Goal: Task Accomplishment & Management: Use online tool/utility

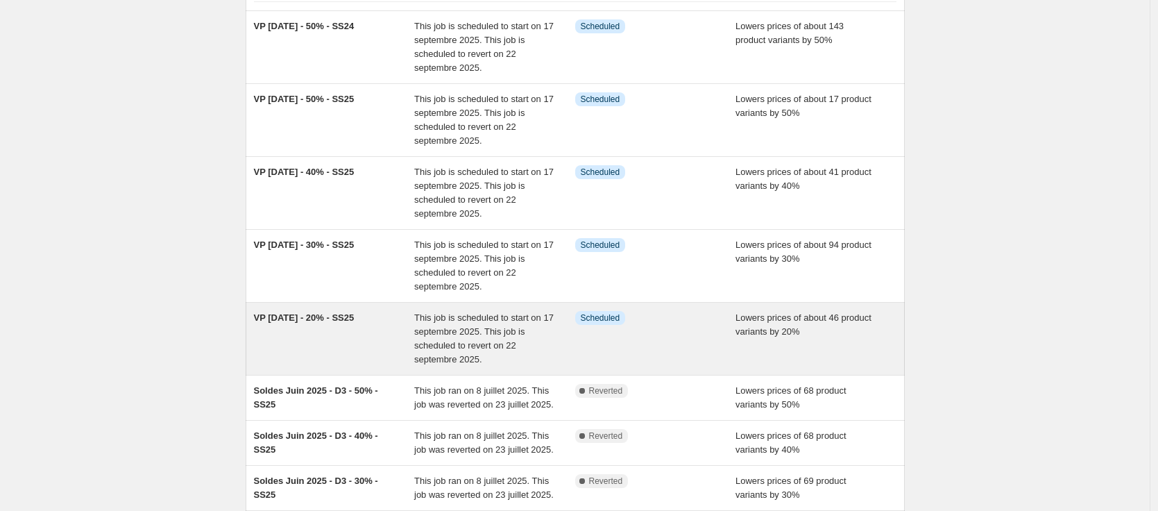
scroll to position [117, 0]
click at [394, 329] on div "VP [DATE] - 20% - SS25" at bounding box center [334, 337] width 161 height 56
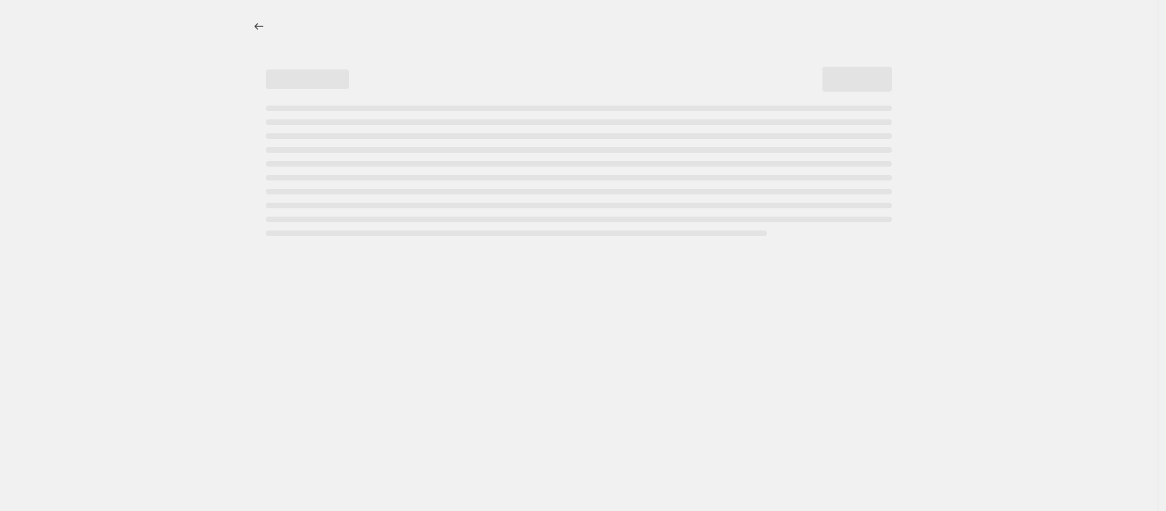
select select "percentage"
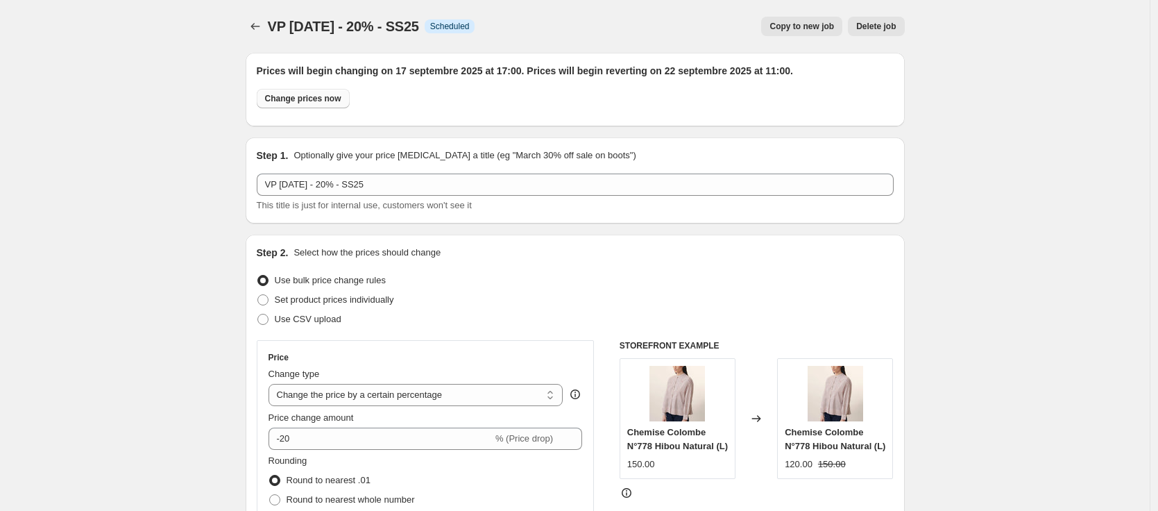
click at [283, 94] on span "Change prices now" at bounding box center [303, 98] width 76 height 11
radio input "true"
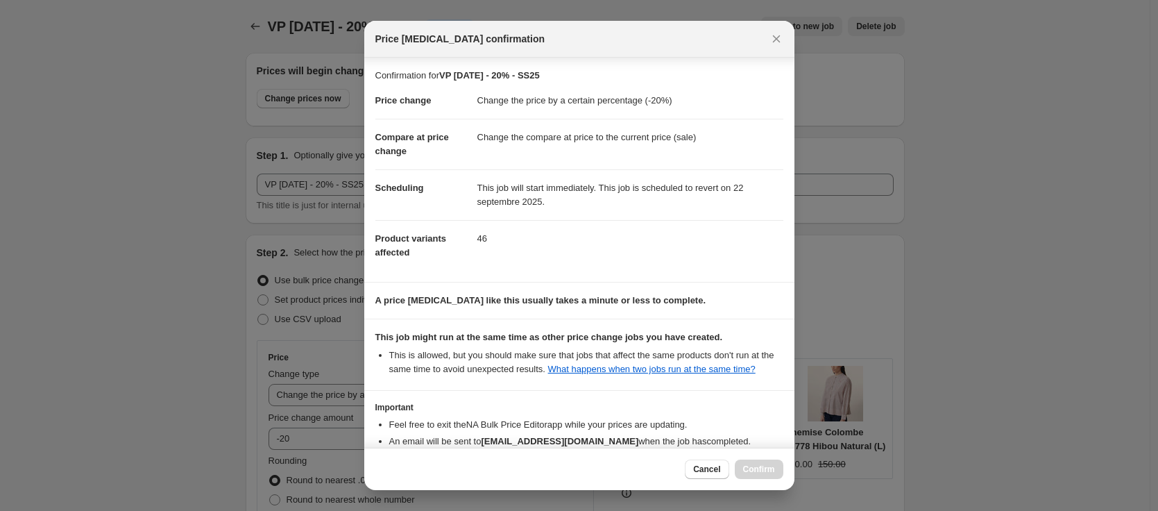
scroll to position [101, 0]
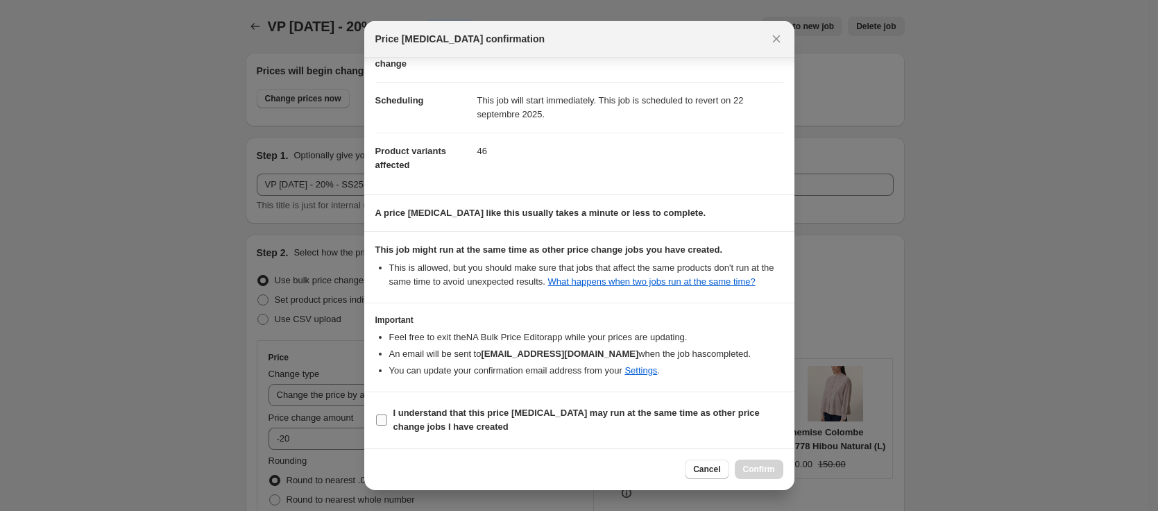
click at [558, 409] on b "I understand that this price [MEDICAL_DATA] may run at the same time as other p…" at bounding box center [576, 419] width 366 height 24
click at [387, 414] on input "I understand that this price [MEDICAL_DATA] may run at the same time as other p…" at bounding box center [381, 419] width 11 height 11
checkbox input "true"
click at [773, 468] on span "Confirm" at bounding box center [759, 468] width 32 height 11
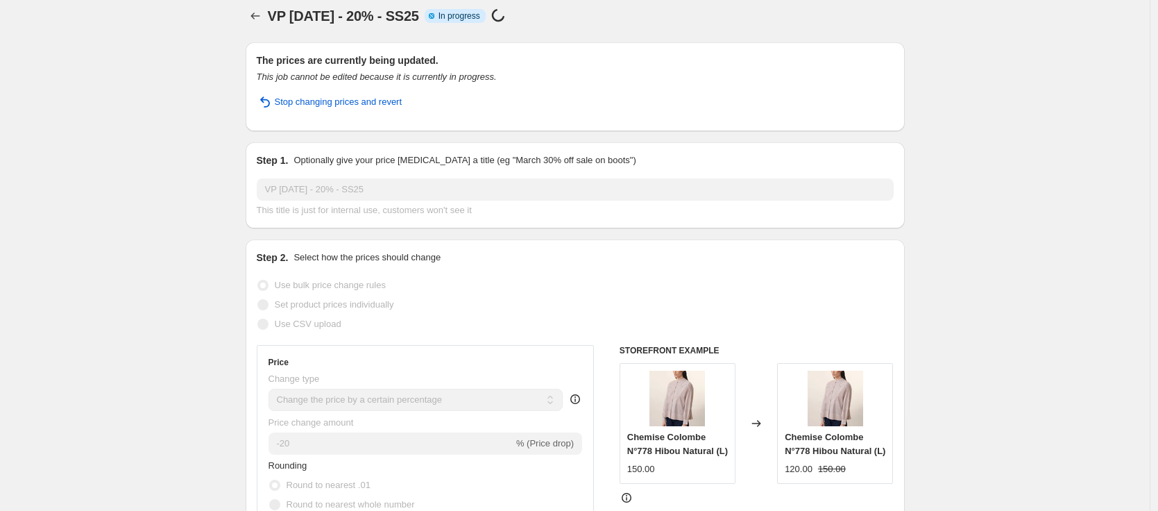
scroll to position [0, 0]
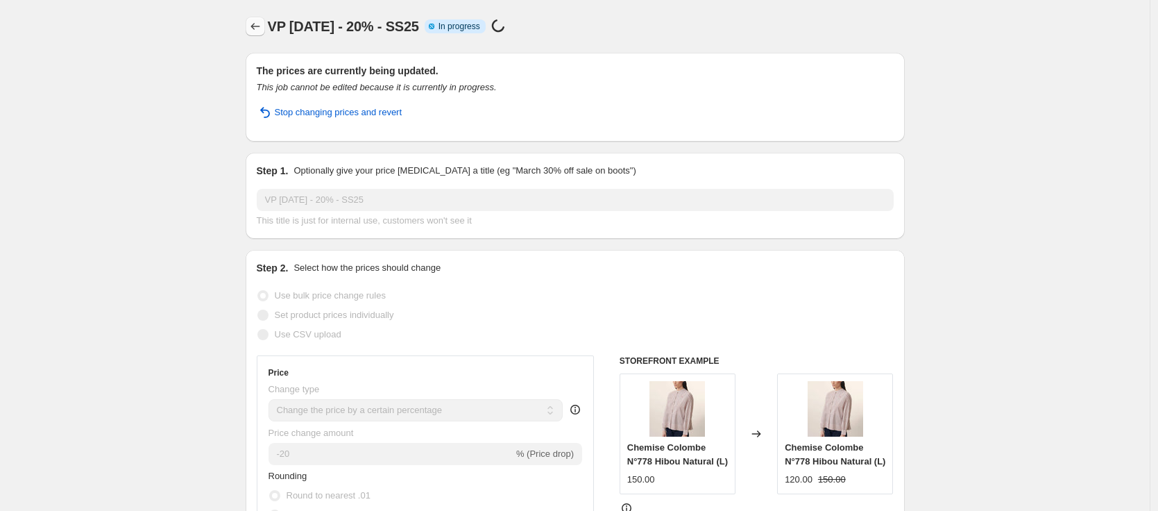
click at [262, 22] on icon "Price change jobs" at bounding box center [255, 26] width 14 height 14
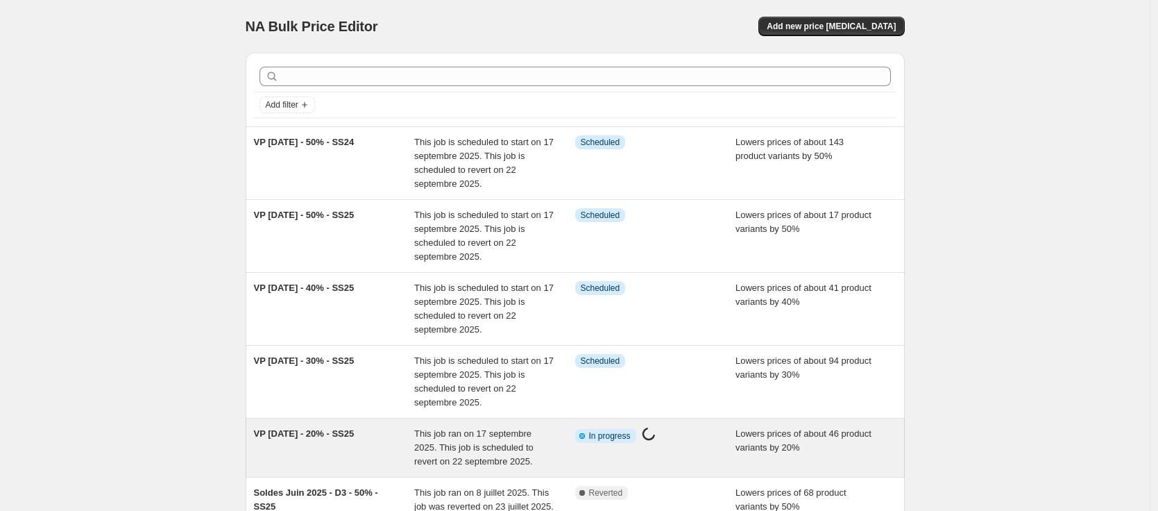
click at [477, 438] on span "This job ran on 17 septembre 2025. This job is scheduled to revert on 22 septem…" at bounding box center [473, 447] width 119 height 38
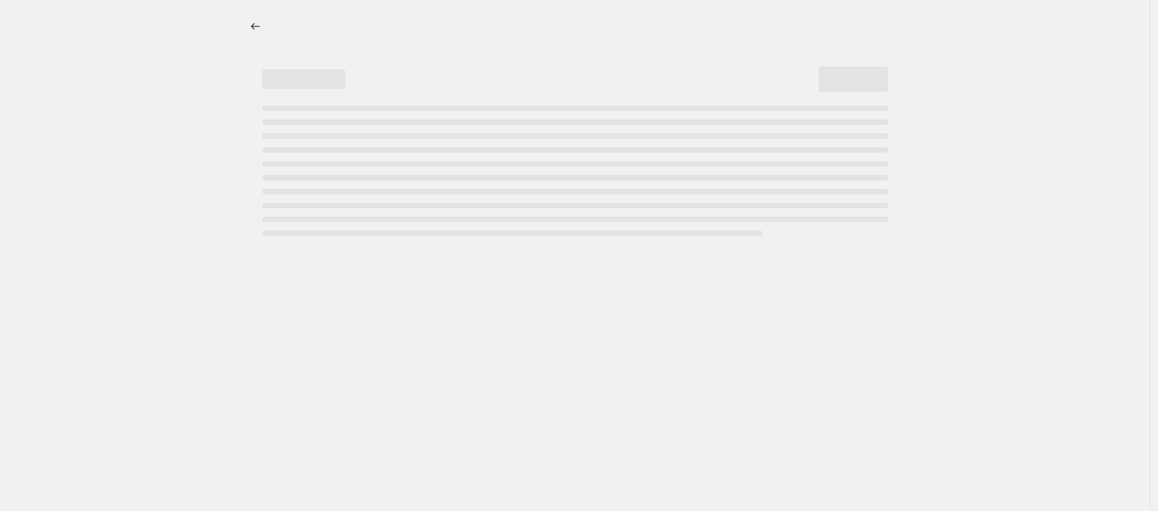
select select "percentage"
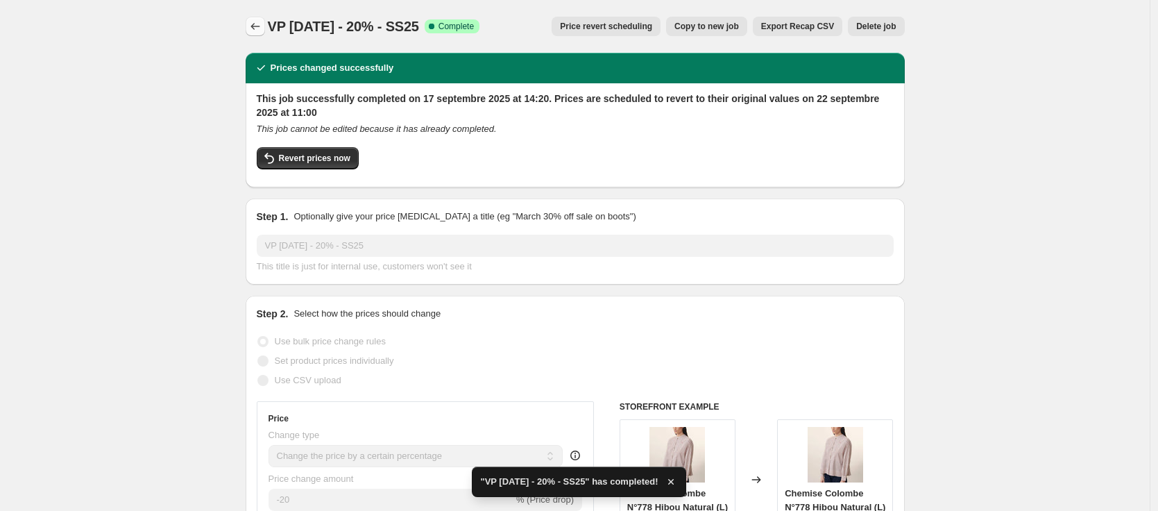
click at [261, 28] on icon "Price change jobs" at bounding box center [255, 26] width 14 height 14
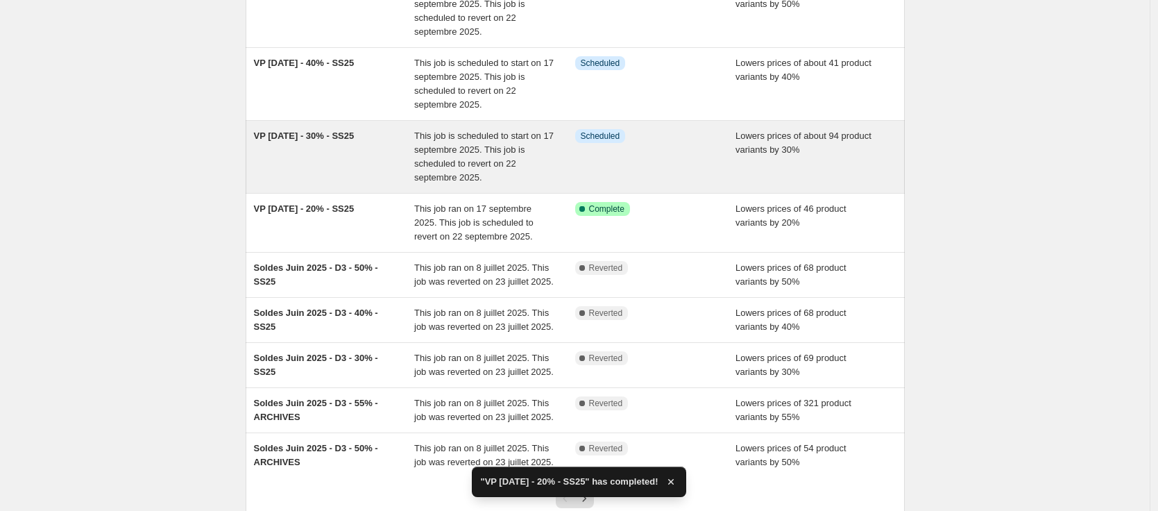
scroll to position [218, 0]
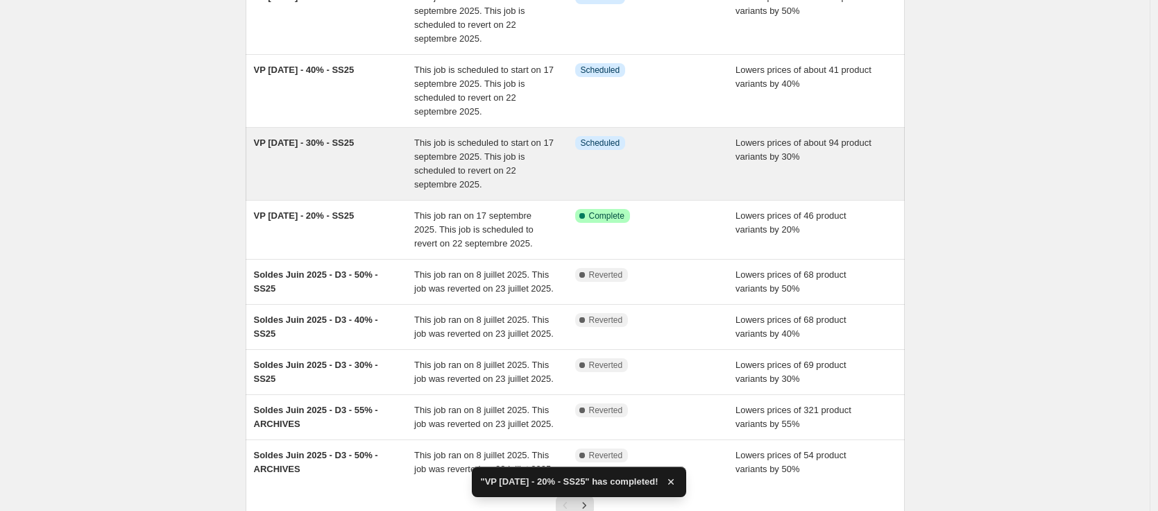
click at [429, 154] on span "This job is scheduled to start on 17 septembre 2025. This job is scheduled to r…" at bounding box center [483, 163] width 139 height 52
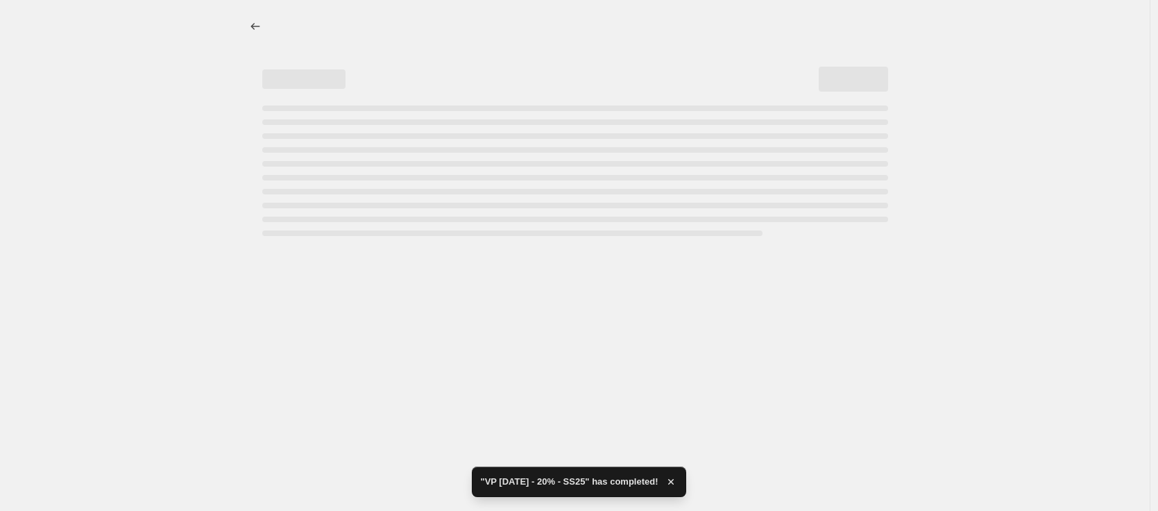
select select "percentage"
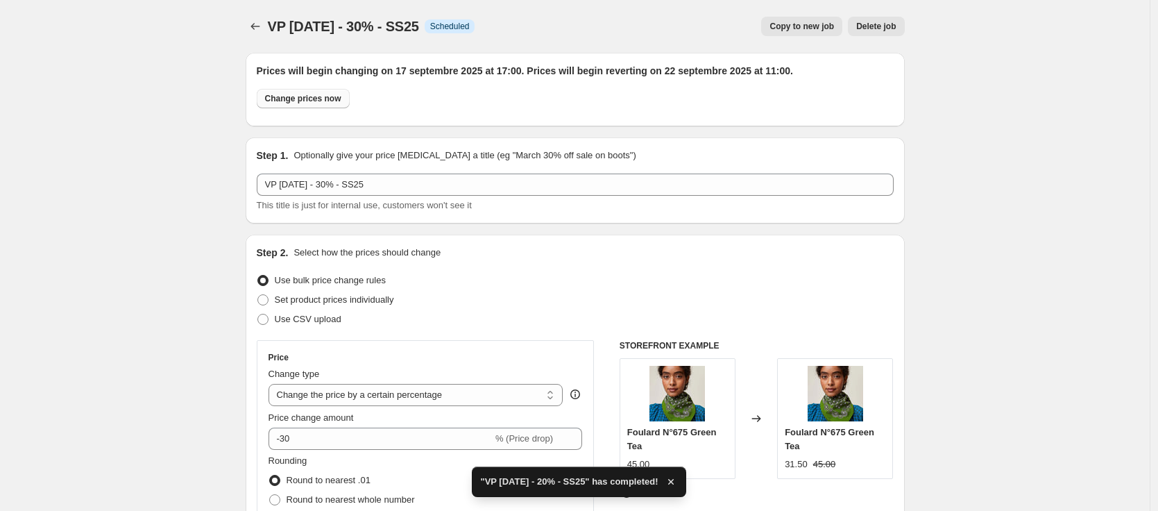
click at [329, 102] on span "Change prices now" at bounding box center [303, 98] width 76 height 11
radio input "true"
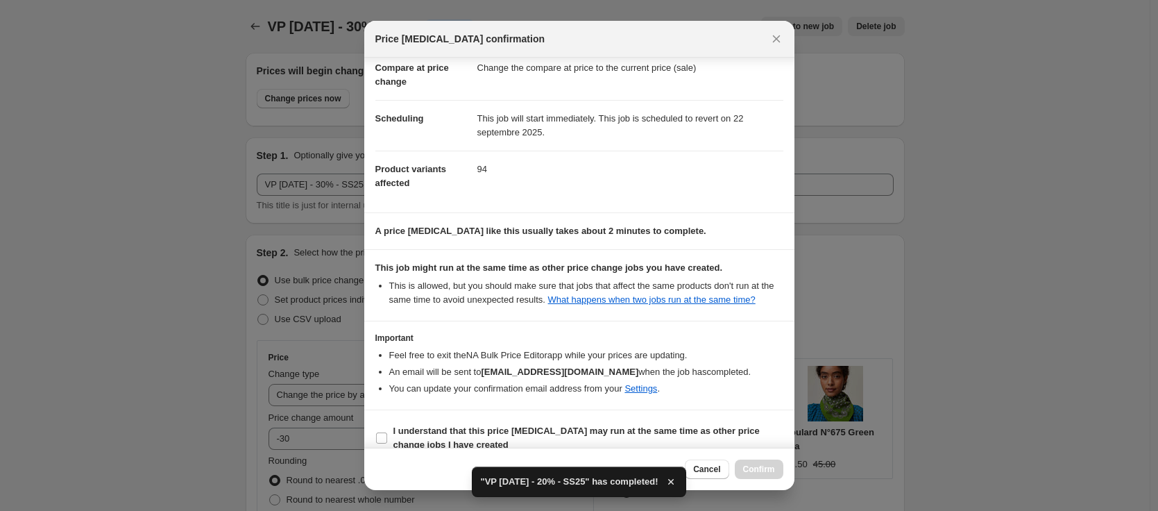
scroll to position [101, 0]
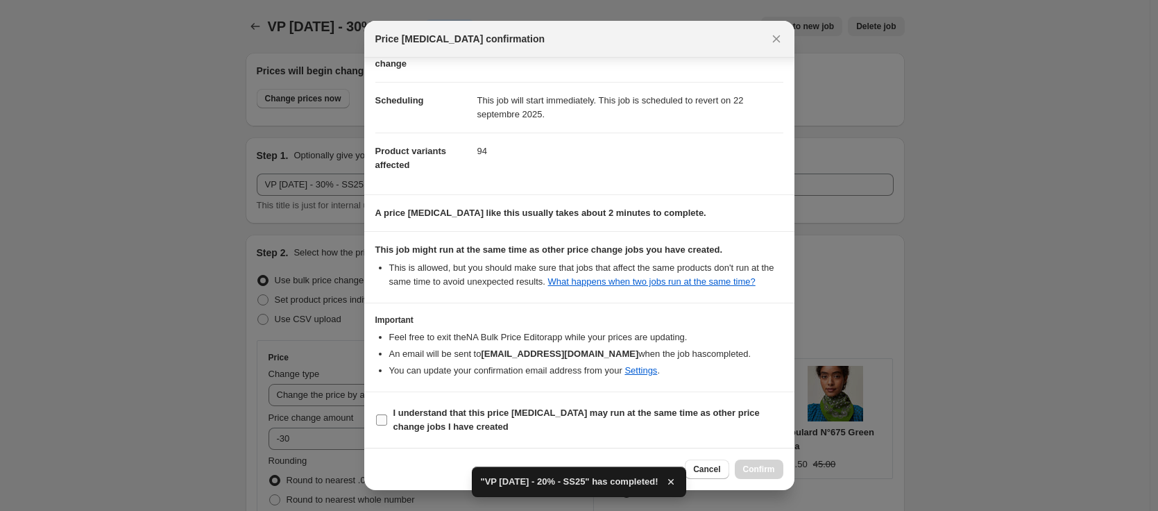
click at [590, 411] on b "I understand that this price [MEDICAL_DATA] may run at the same time as other p…" at bounding box center [576, 419] width 366 height 24
click at [387, 414] on input "I understand that this price [MEDICAL_DATA] may run at the same time as other p…" at bounding box center [381, 419] width 11 height 11
checkbox input "true"
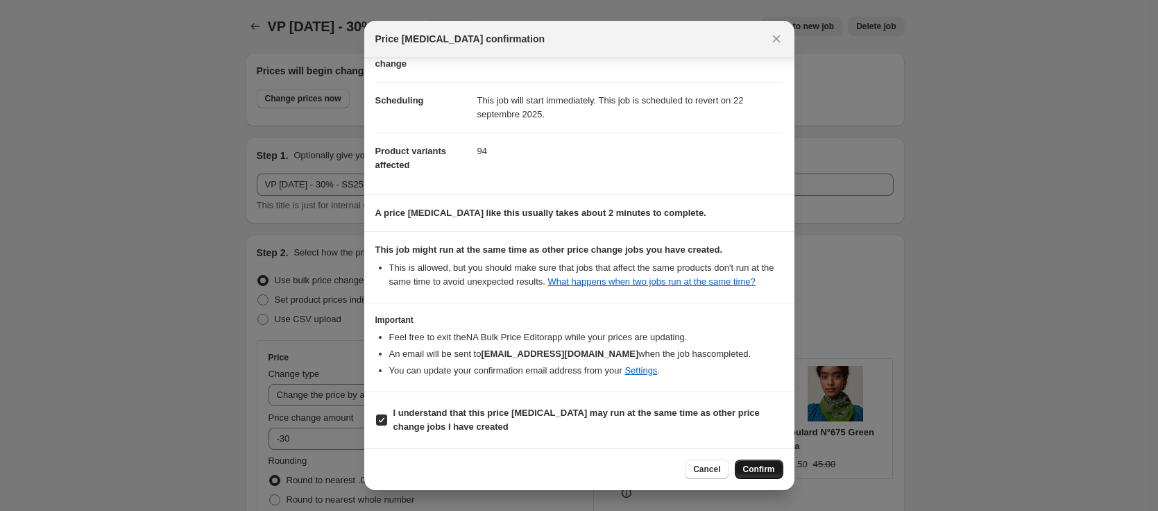
click at [774, 471] on span "Confirm" at bounding box center [759, 468] width 32 height 11
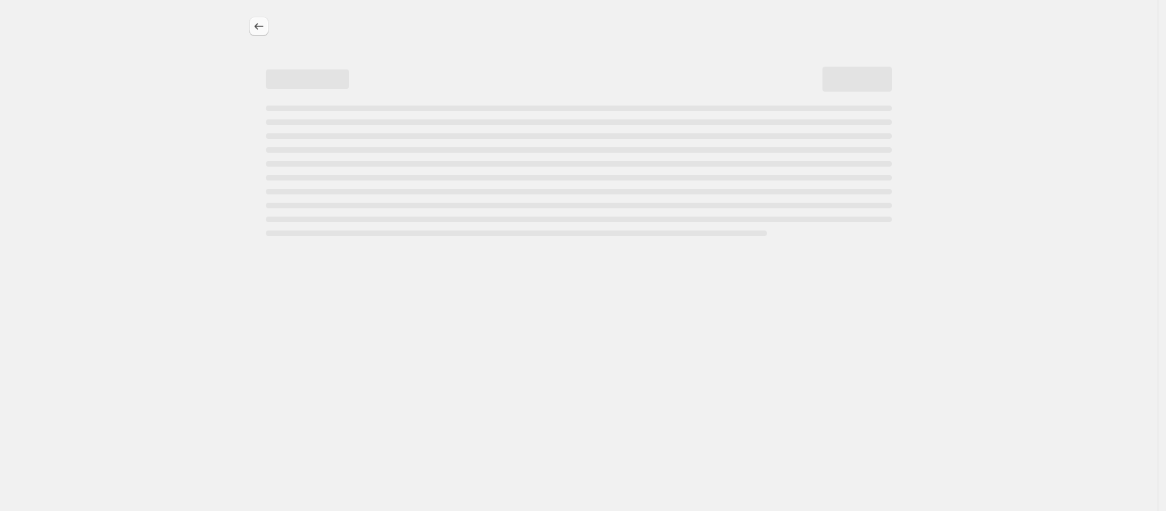
select select "percentage"
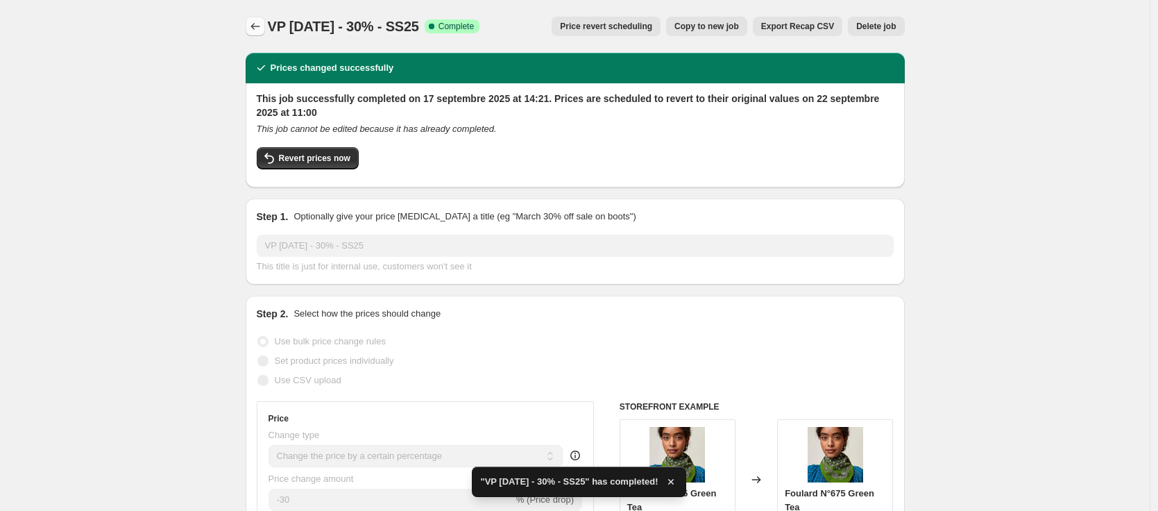
click at [259, 30] on icon "Price change jobs" at bounding box center [255, 26] width 14 height 14
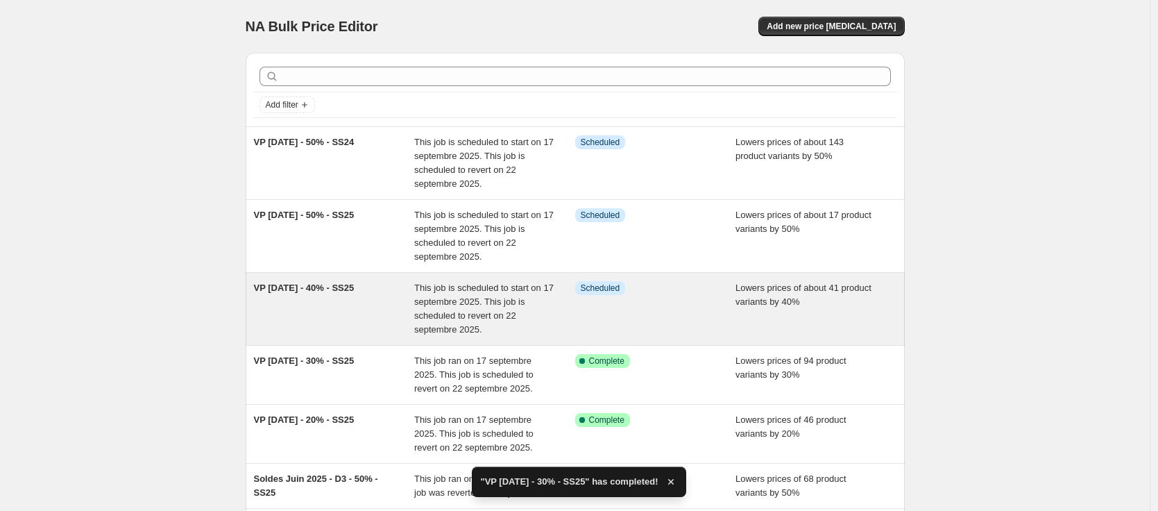
click at [443, 305] on span "This job is scheduled to start on 17 septembre 2025. This job is scheduled to r…" at bounding box center [483, 308] width 139 height 52
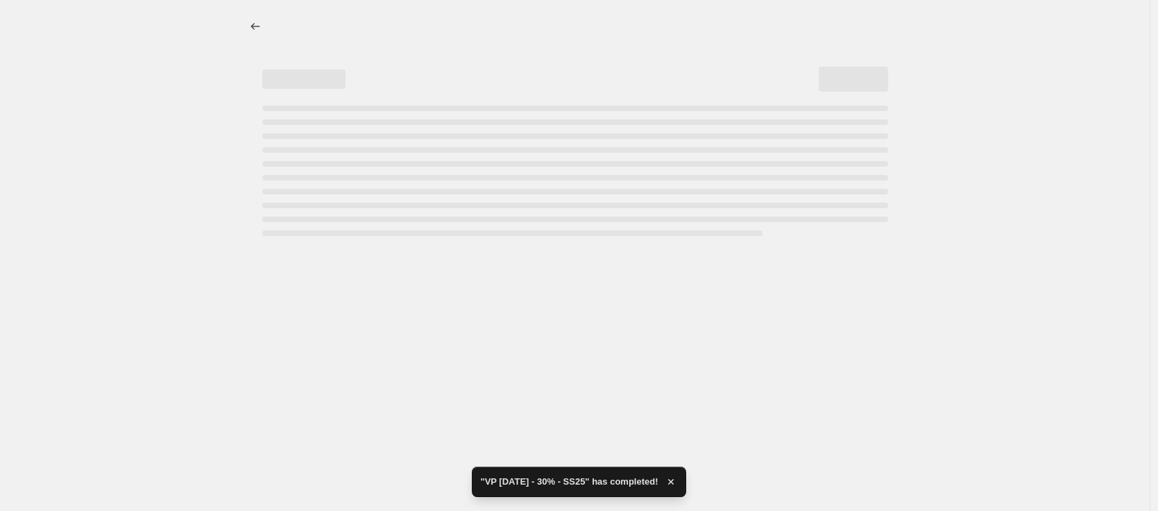
select select "percentage"
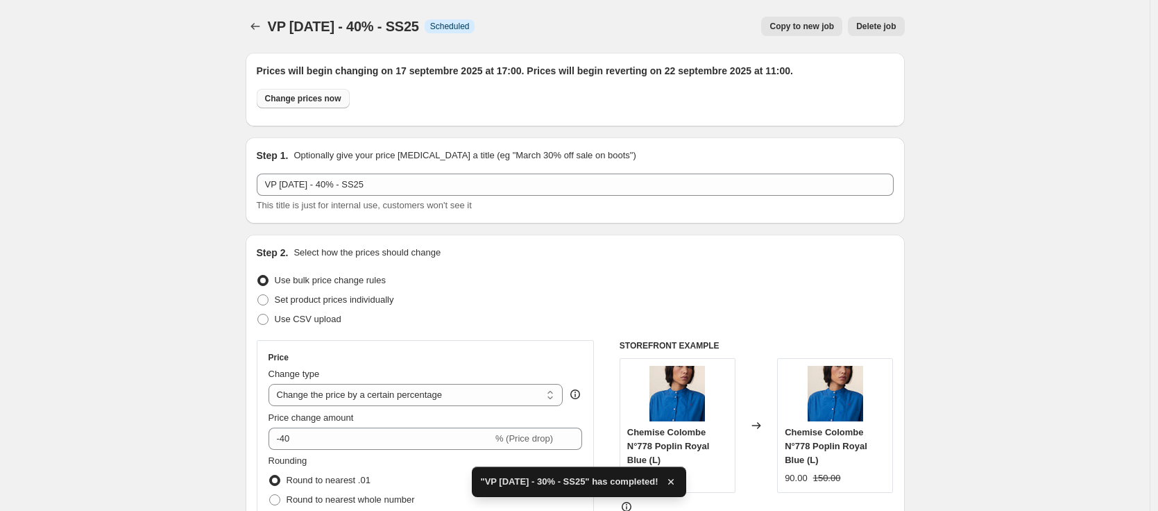
click at [322, 95] on span "Change prices now" at bounding box center [303, 98] width 76 height 11
radio input "true"
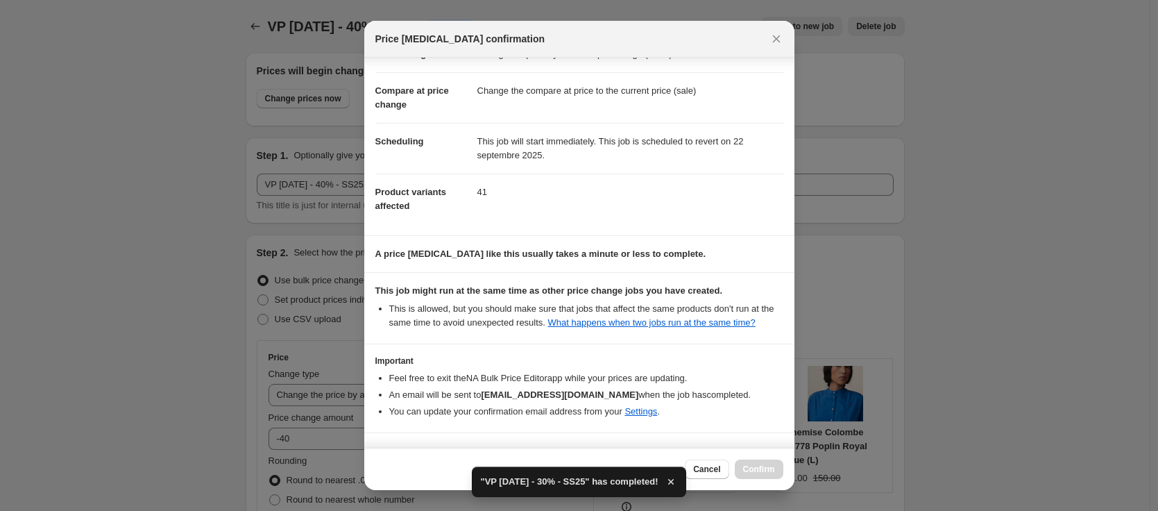
scroll to position [101, 0]
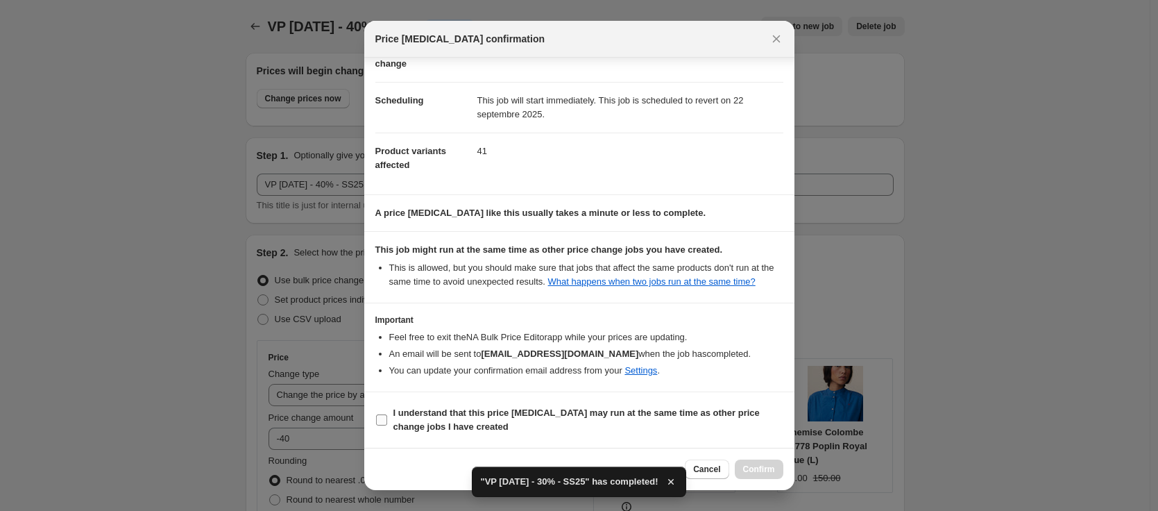
click at [713, 416] on b "I understand that this price [MEDICAL_DATA] may run at the same time as other p…" at bounding box center [576, 419] width 366 height 24
click at [387, 416] on input "I understand that this price [MEDICAL_DATA] may run at the same time as other p…" at bounding box center [381, 419] width 11 height 11
checkbox input "true"
click at [760, 473] on span "Confirm" at bounding box center [759, 468] width 32 height 11
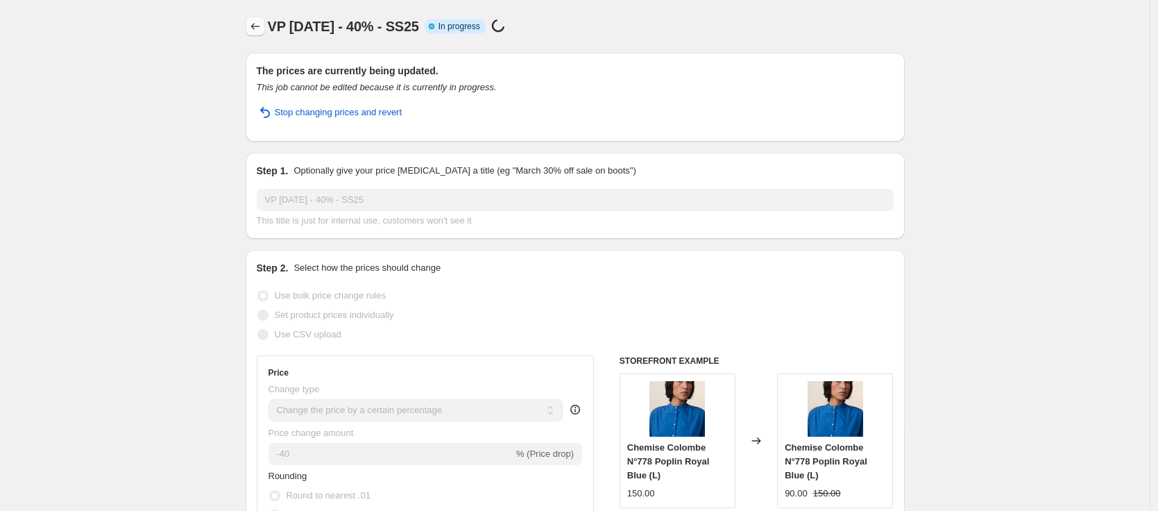
click at [253, 28] on icon "Price change jobs" at bounding box center [255, 26] width 14 height 14
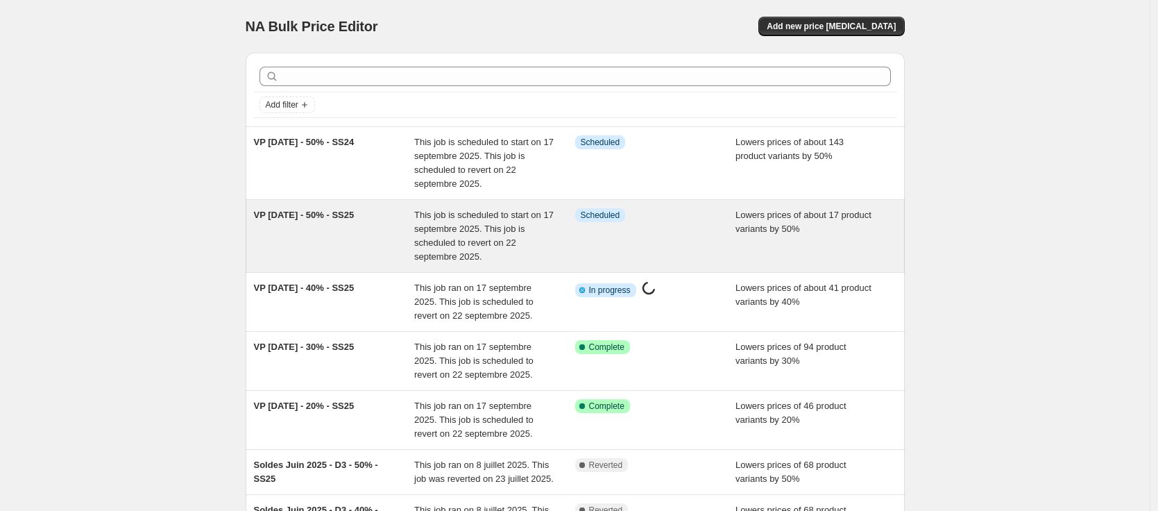
click at [344, 257] on div "VP [DATE] - 50% - SS25" at bounding box center [334, 236] width 161 height 56
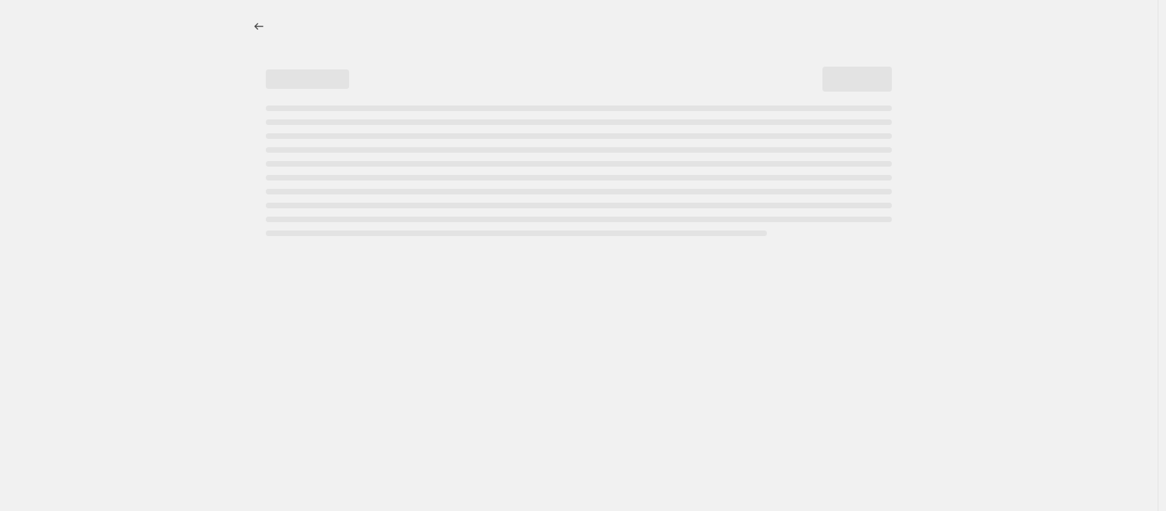
select select "percentage"
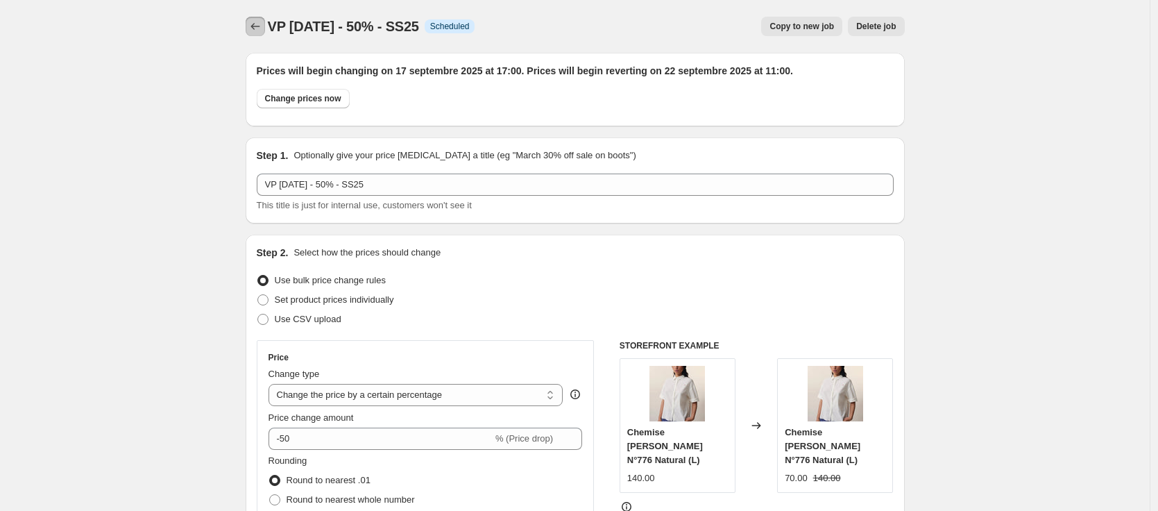
click at [257, 26] on icon "Price change jobs" at bounding box center [255, 26] width 14 height 14
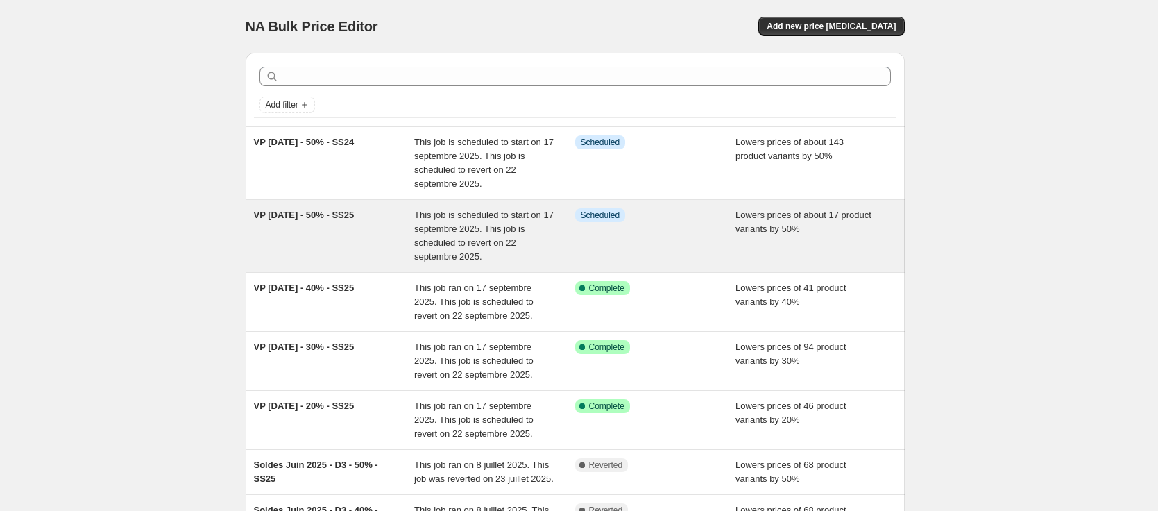
click at [420, 232] on span "This job is scheduled to start on 17 septembre 2025. This job is scheduled to r…" at bounding box center [483, 236] width 139 height 52
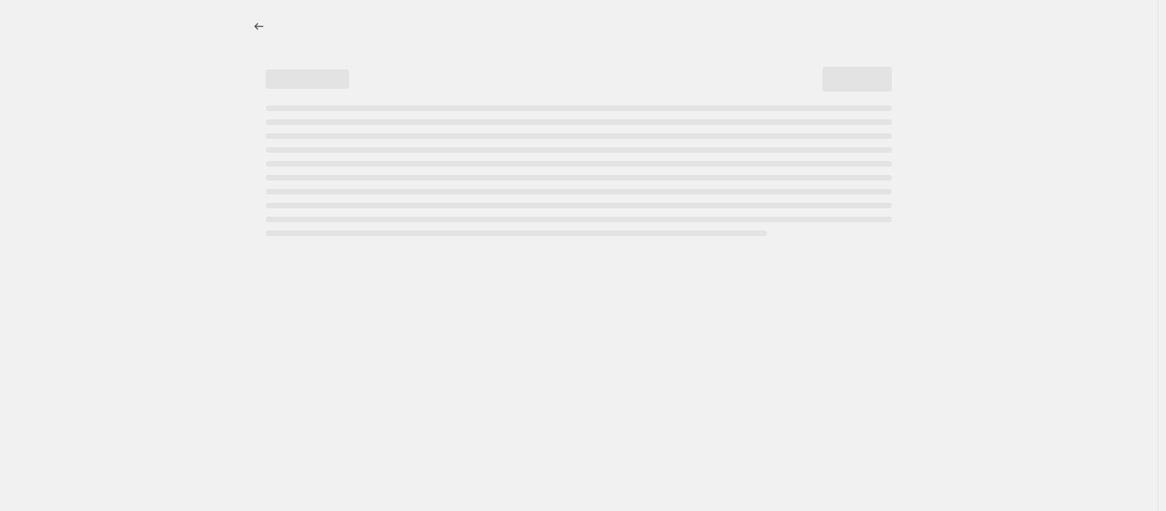
select select "percentage"
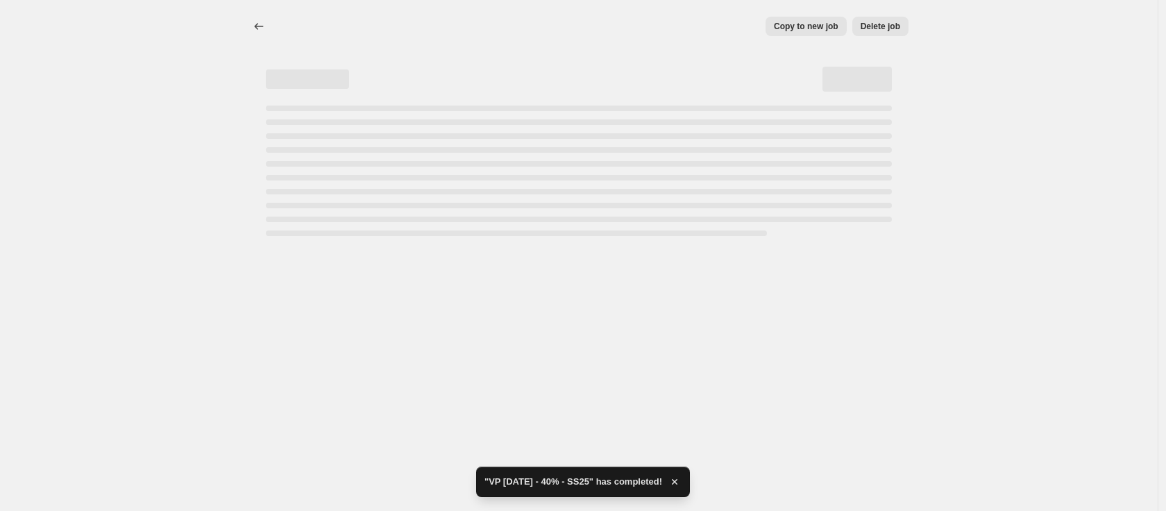
select select "percentage"
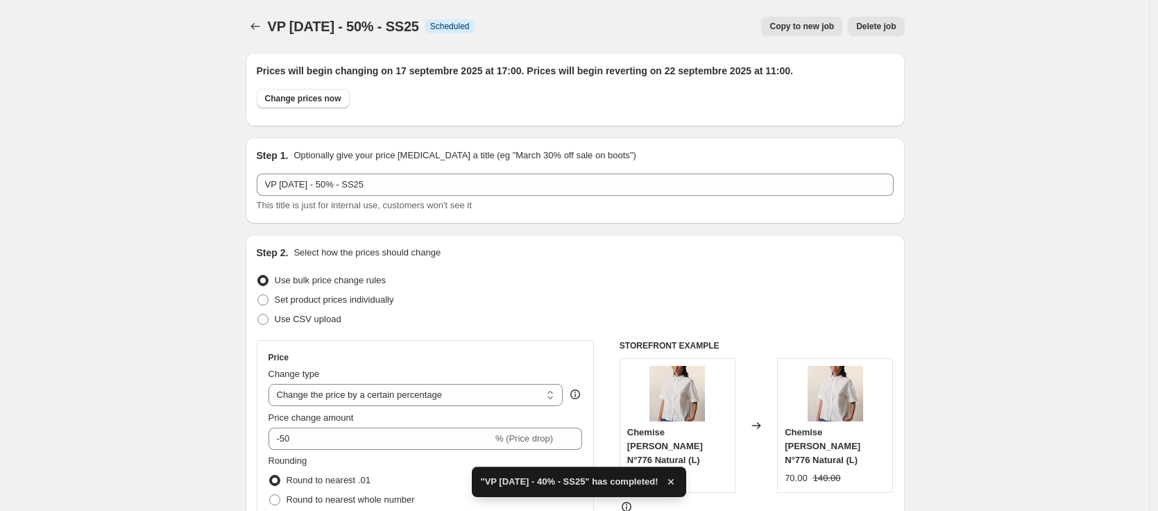
click at [341, 100] on span "Change prices now" at bounding box center [303, 98] width 76 height 11
radio input "true"
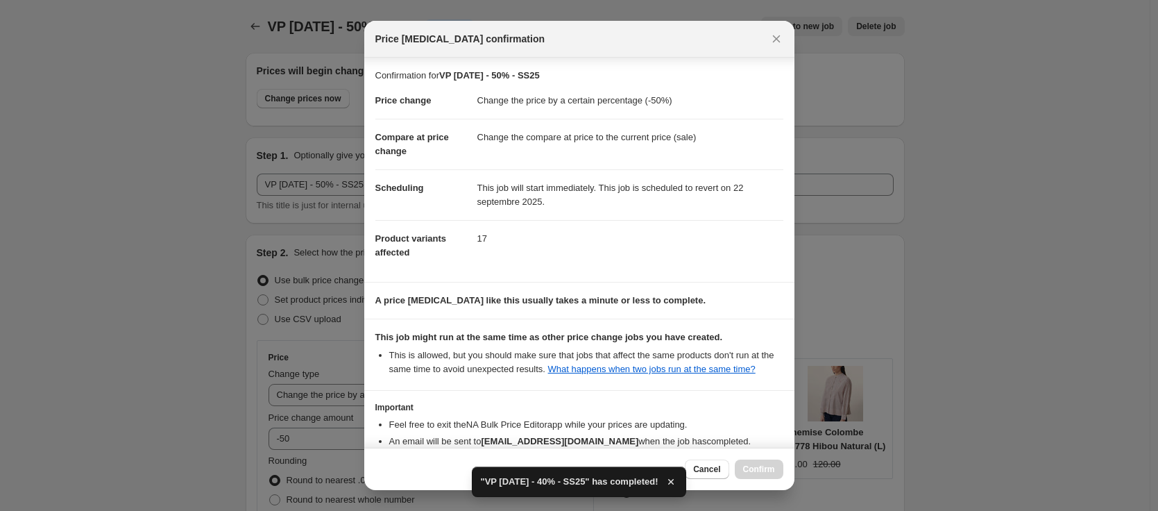
scroll to position [101, 0]
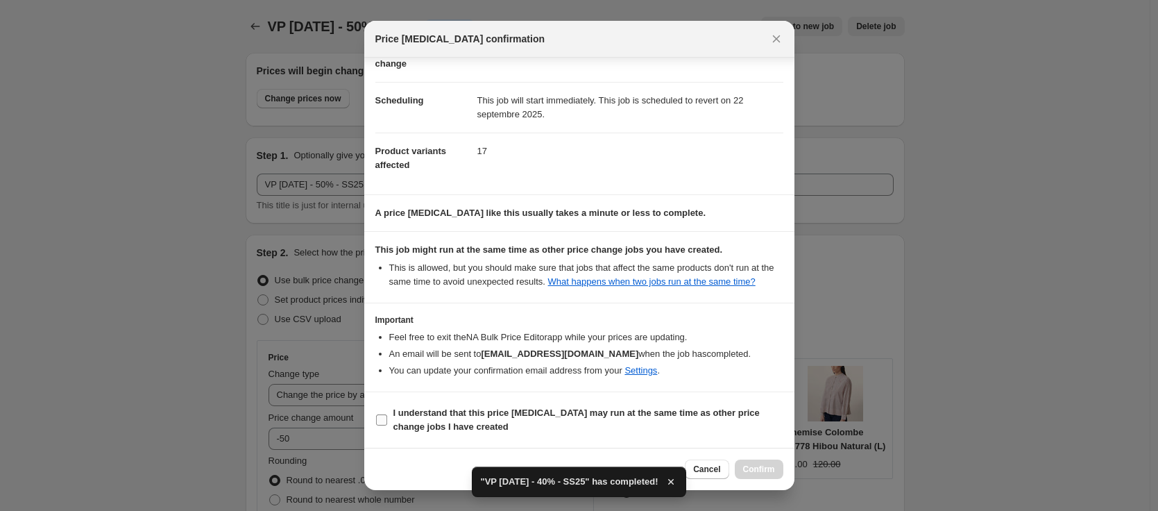
click at [644, 407] on b "I understand that this price [MEDICAL_DATA] may run at the same time as other p…" at bounding box center [576, 419] width 366 height 24
click at [387, 414] on input "I understand that this price [MEDICAL_DATA] may run at the same time as other p…" at bounding box center [381, 419] width 11 height 11
checkbox input "true"
click at [768, 470] on span "Confirm" at bounding box center [759, 468] width 32 height 11
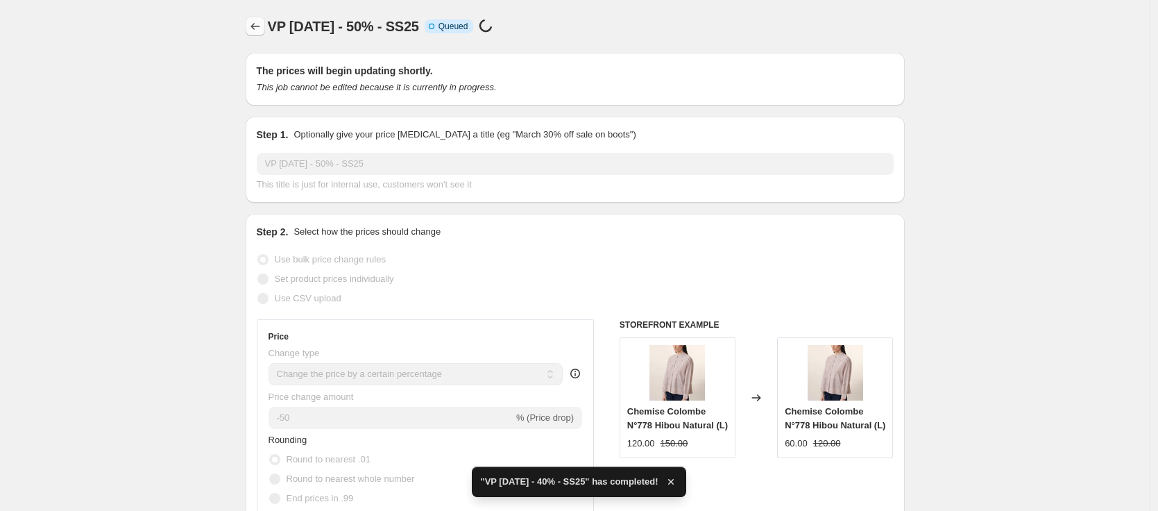
click at [262, 30] on icon "Price change jobs" at bounding box center [255, 26] width 14 height 14
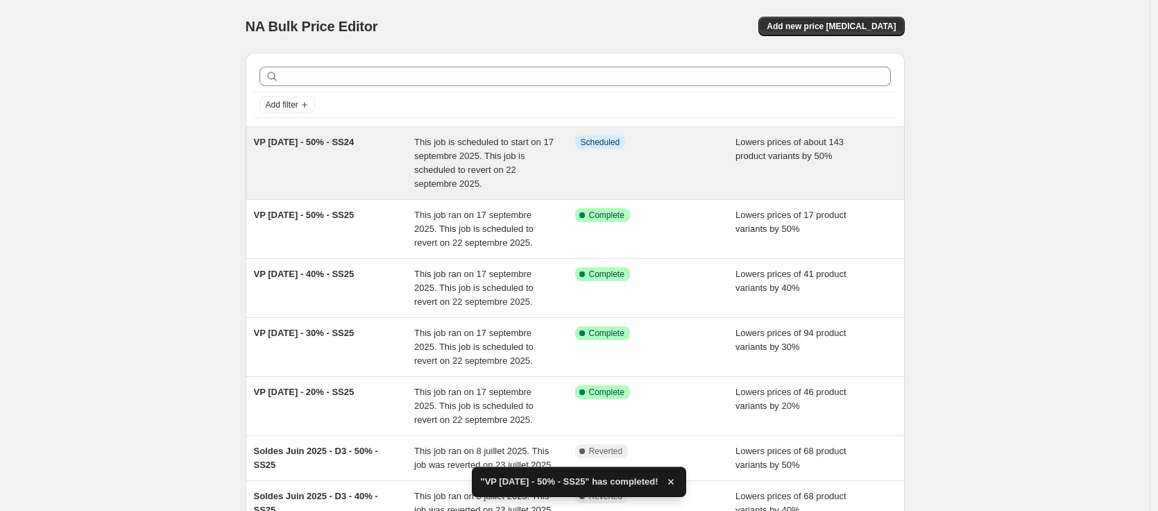
click at [339, 148] on div "VP [DATE] - 50% - SS24" at bounding box center [334, 163] width 161 height 56
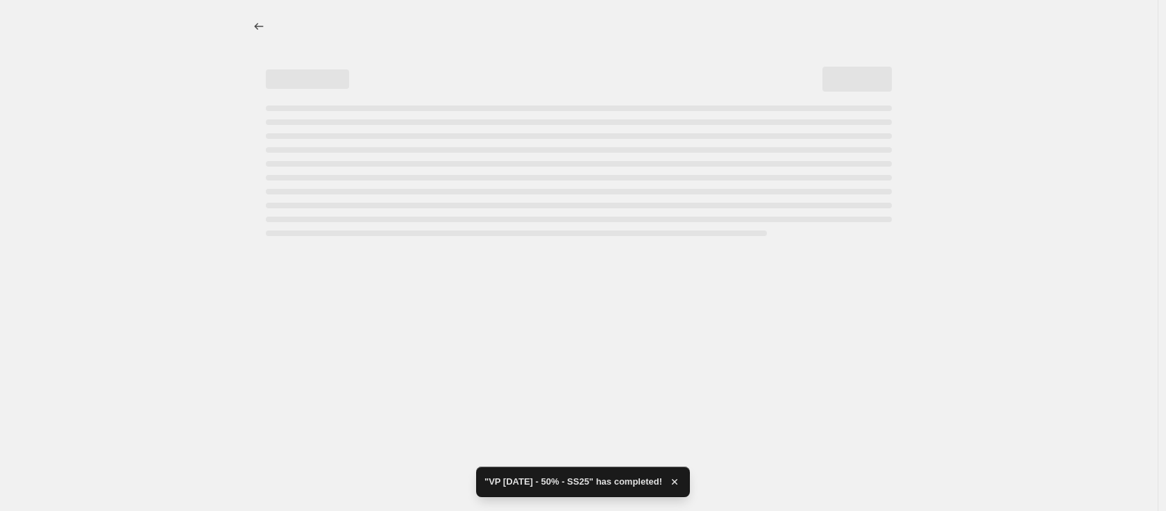
select select "percentage"
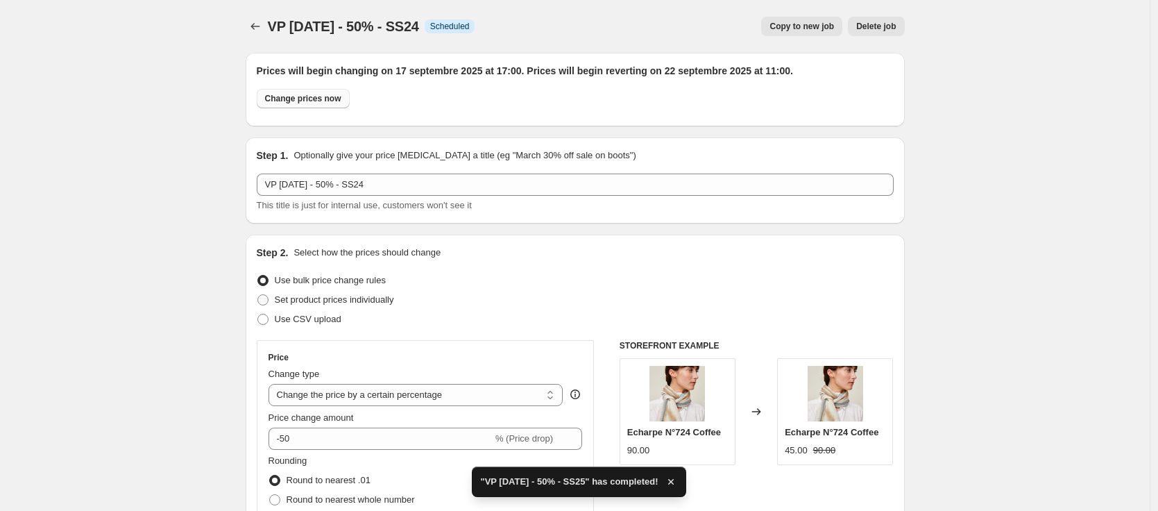
click at [324, 102] on span "Change prices now" at bounding box center [303, 98] width 76 height 11
radio input "true"
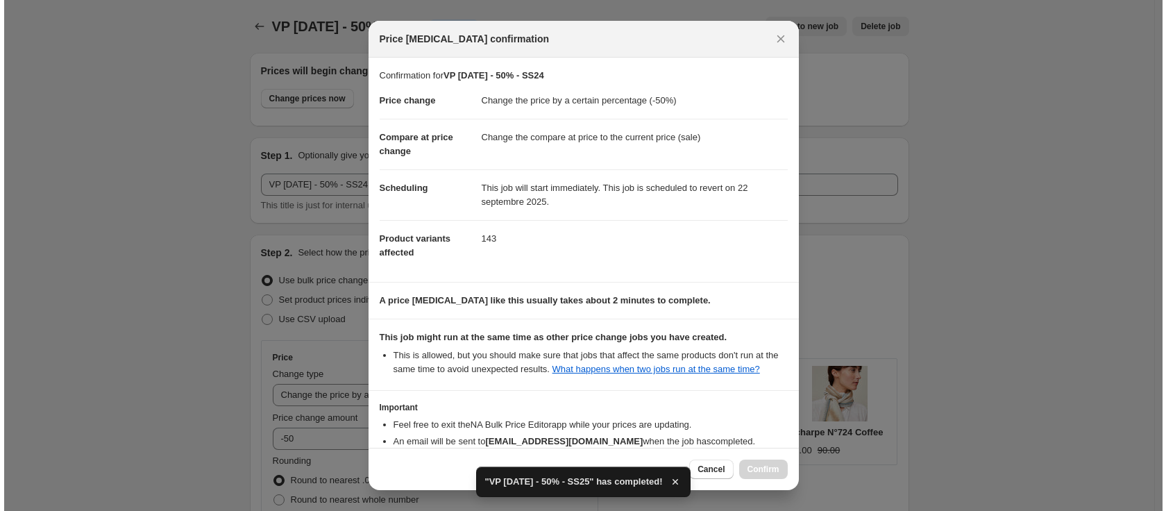
scroll to position [101, 0]
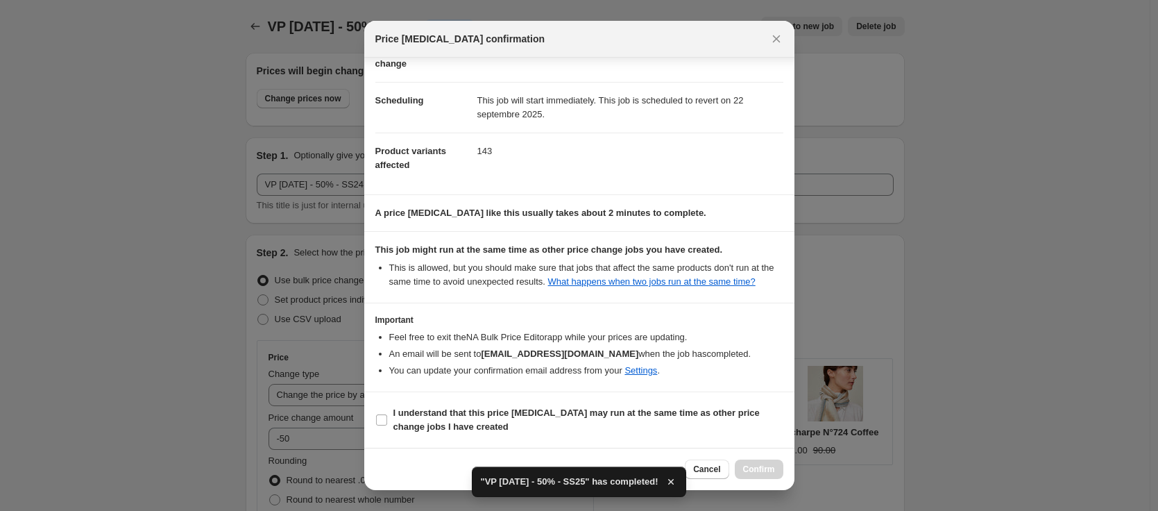
click at [623, 402] on section "I understand that this price [MEDICAL_DATA] may run at the same time as other p…" at bounding box center [579, 420] width 430 height 56
click at [685, 407] on b "I understand that this price [MEDICAL_DATA] may run at the same time as other p…" at bounding box center [576, 419] width 366 height 24
click at [387, 414] on input "I understand that this price [MEDICAL_DATA] may run at the same time as other p…" at bounding box center [381, 419] width 11 height 11
checkbox input "true"
click at [774, 473] on span "Confirm" at bounding box center [759, 468] width 32 height 11
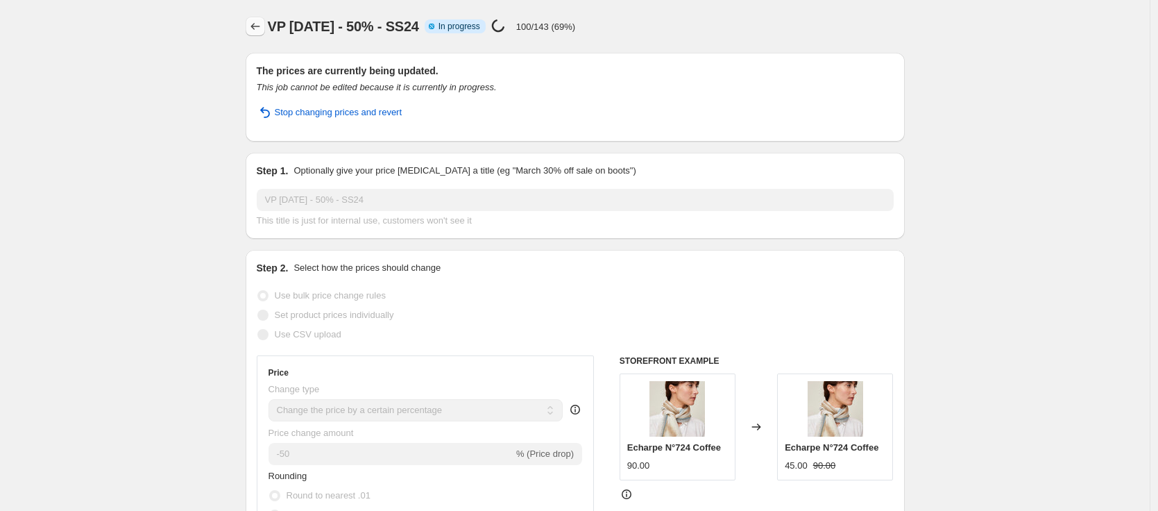
click at [258, 28] on icon "Price change jobs" at bounding box center [255, 26] width 14 height 14
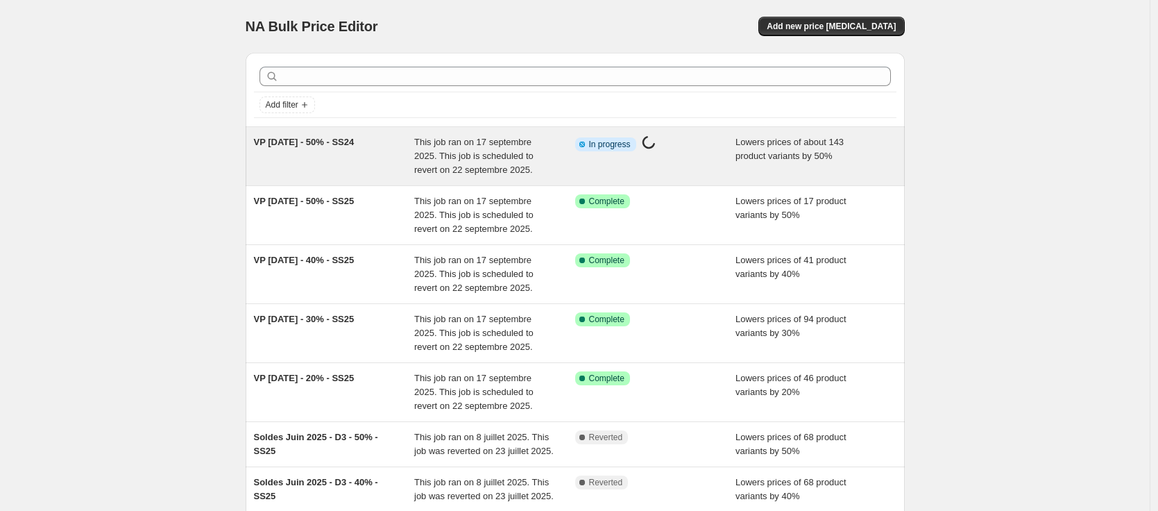
click at [352, 151] on div "VP [DATE] - 50% - SS24" at bounding box center [334, 156] width 161 height 42
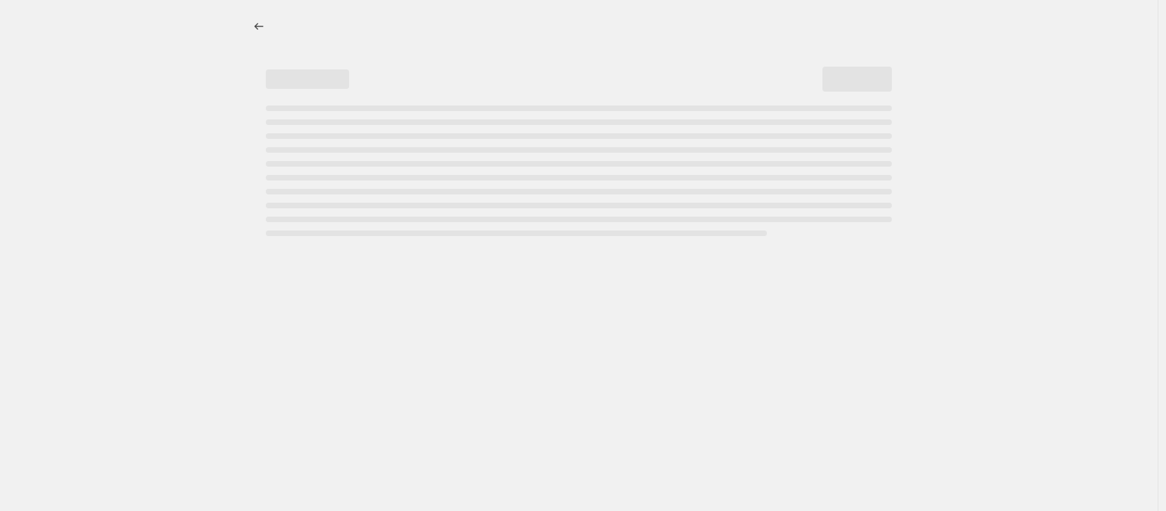
select select "percentage"
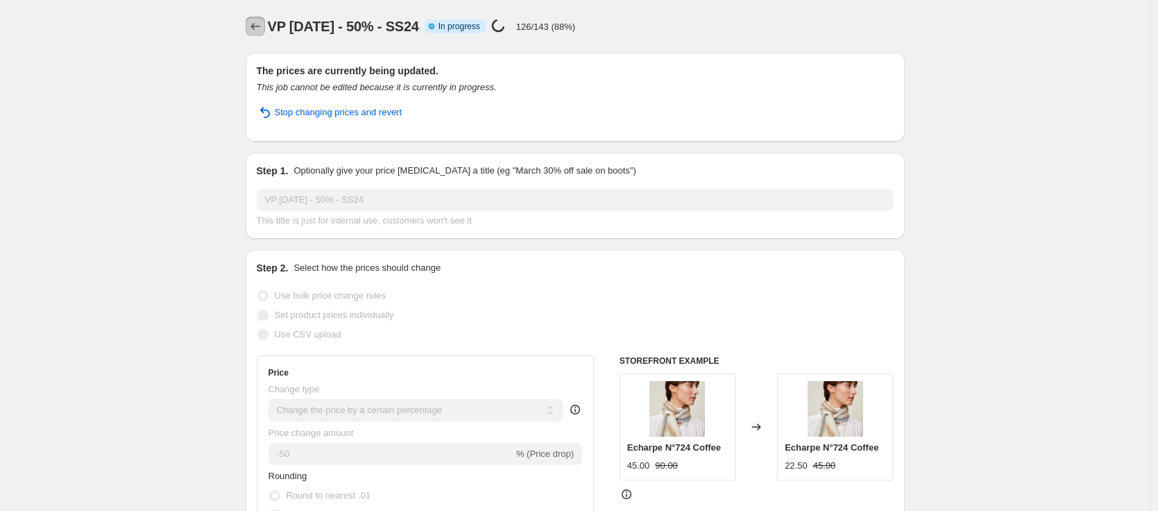
click at [251, 26] on icon "Price change jobs" at bounding box center [255, 26] width 14 height 14
